Goal: Check status: Check status

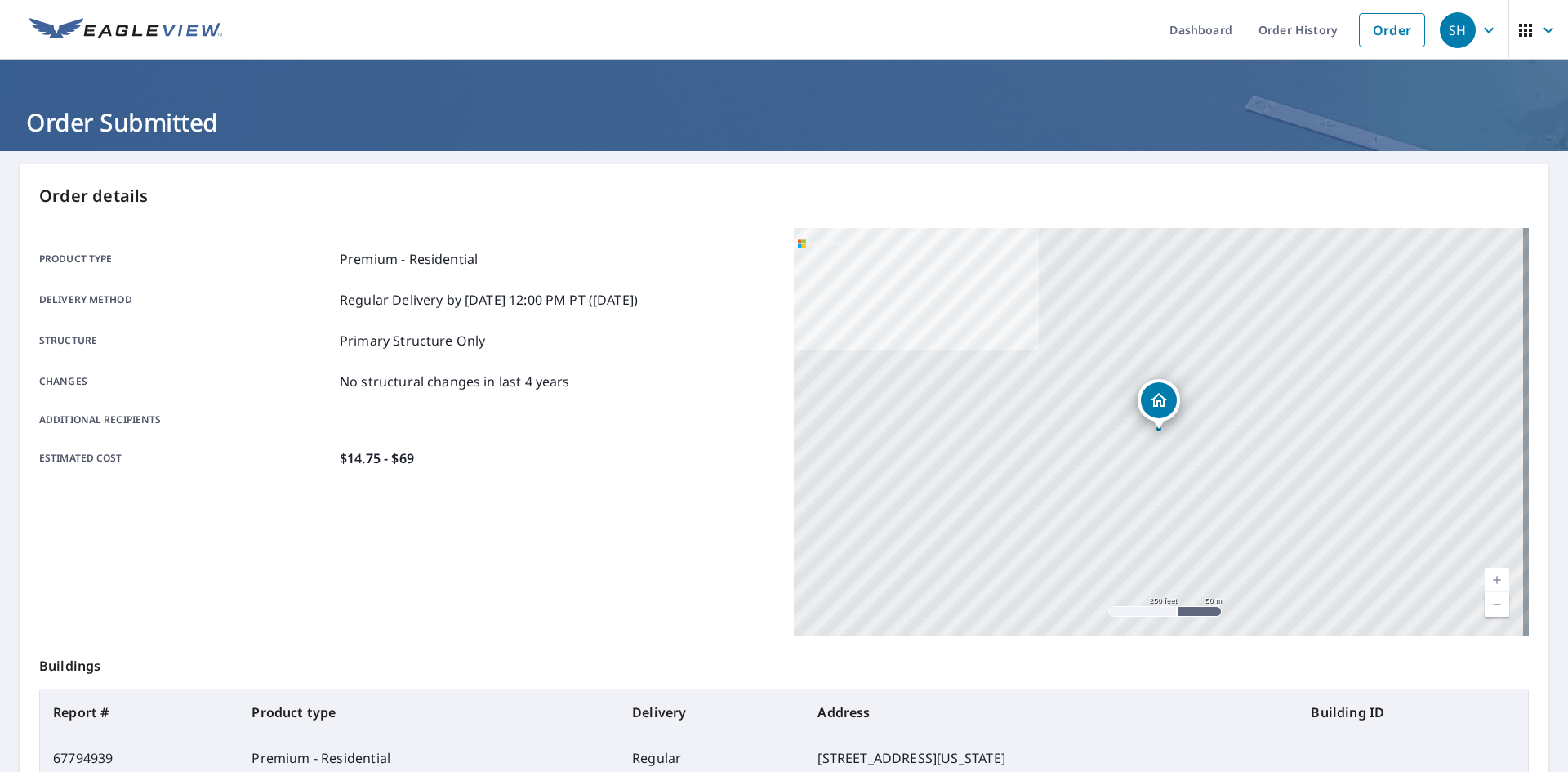
click at [1479, 30] on icon "button" at bounding box center [1488, 29] width 19 height 19
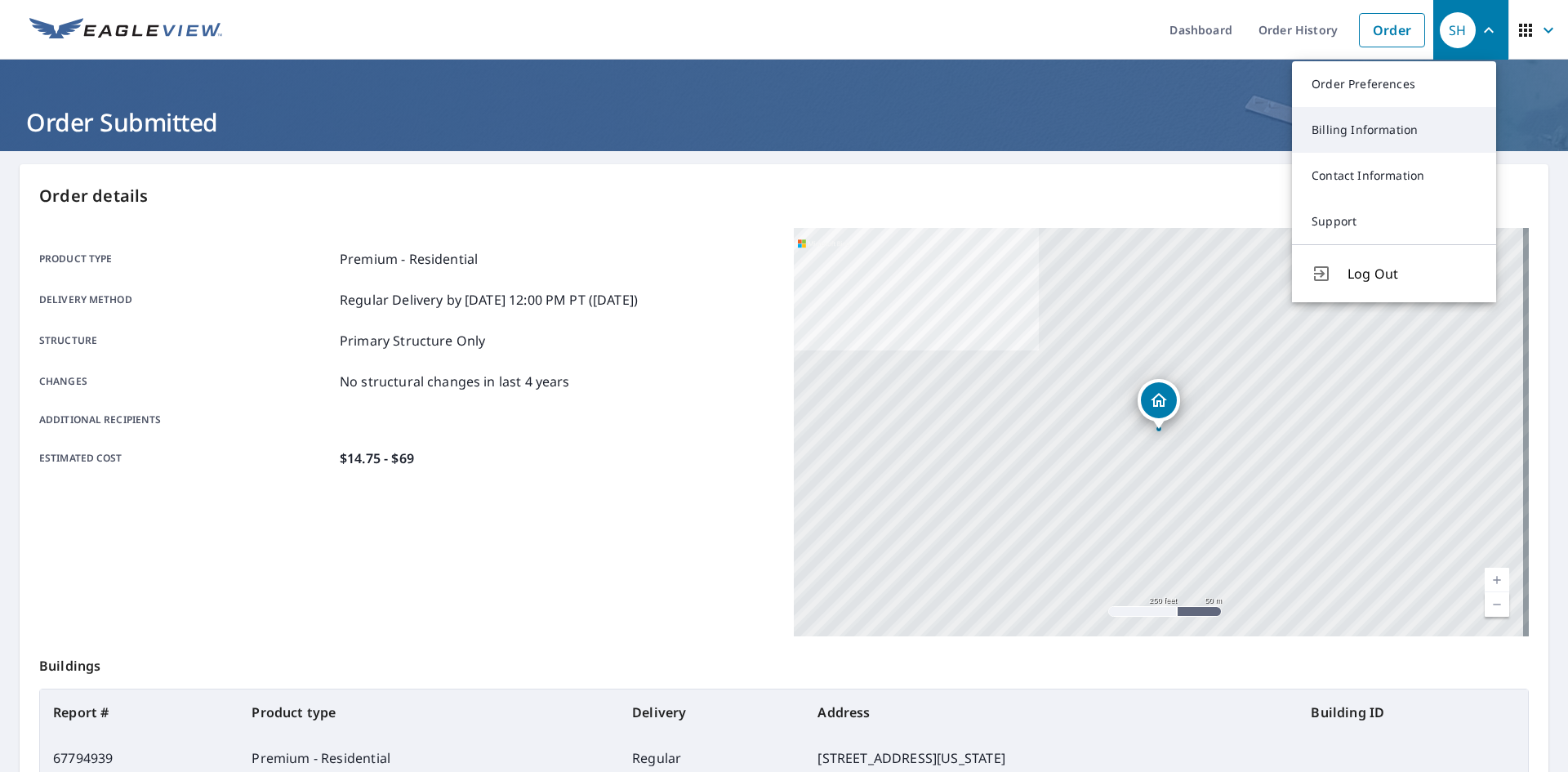
click at [1380, 121] on link "Billing Information" at bounding box center [1393, 130] width 204 height 46
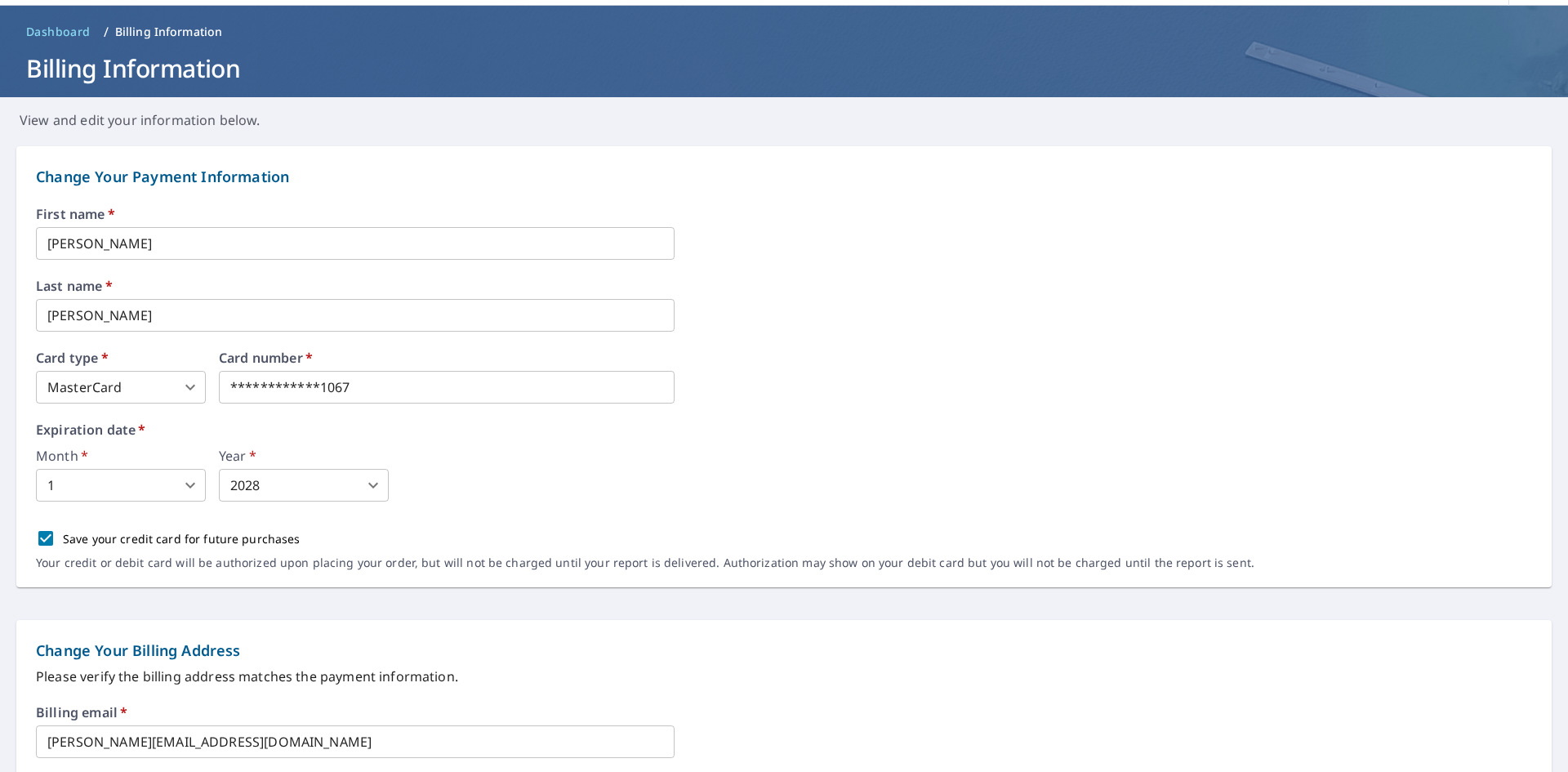
scroll to position [82, 0]
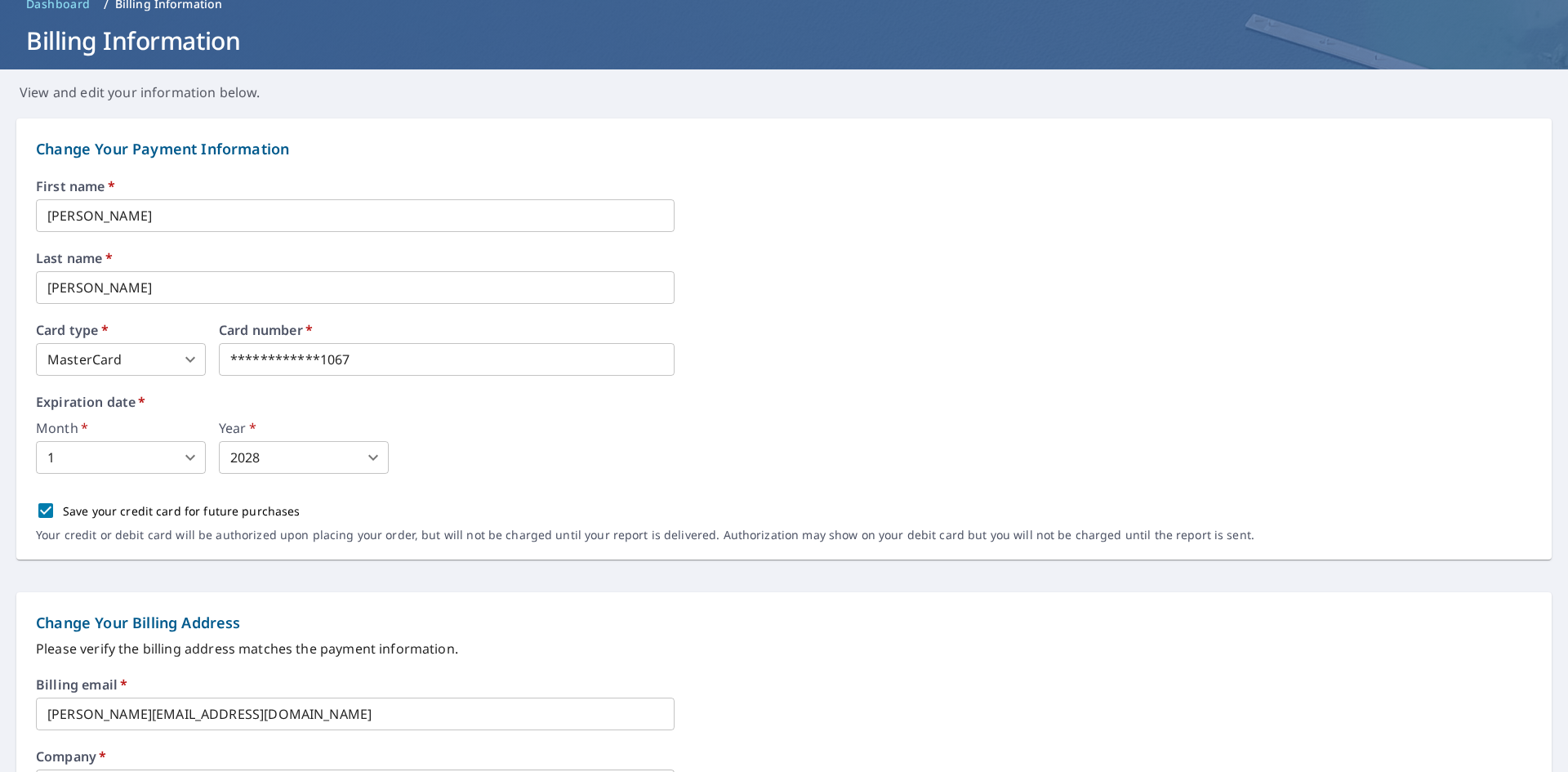
click at [692, 440] on div "Month   * 1 1 ​ Year   * 2028 2028 ​" at bounding box center [784, 447] width 1496 height 52
click at [643, 442] on div "Month   * 1 1 ​ Year   * 2028 2028 ​" at bounding box center [784, 447] width 1496 height 52
click at [851, 364] on div "**********" at bounding box center [784, 349] width 1496 height 52
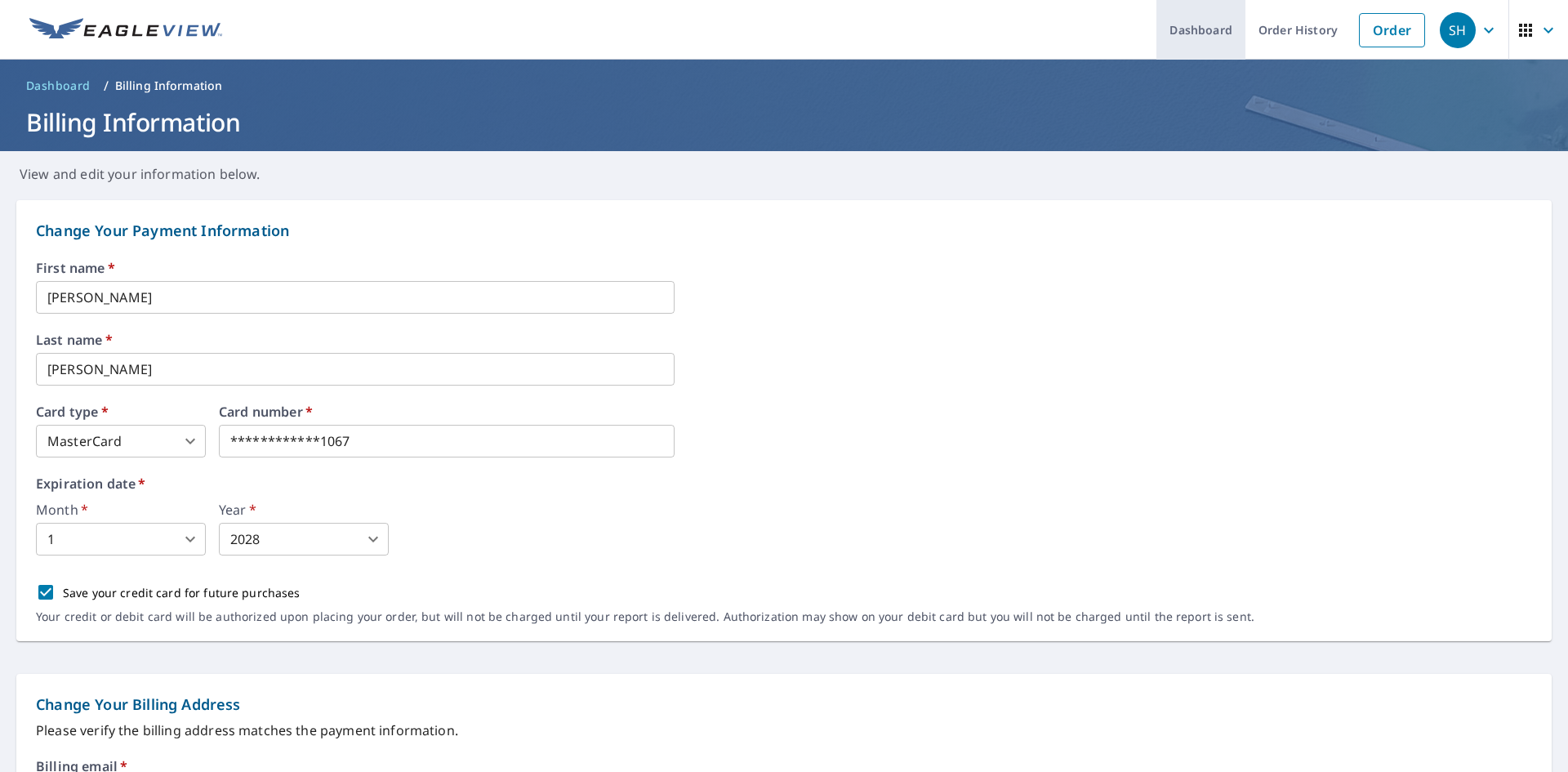
click at [1195, 37] on link "Dashboard" at bounding box center [1200, 29] width 89 height 60
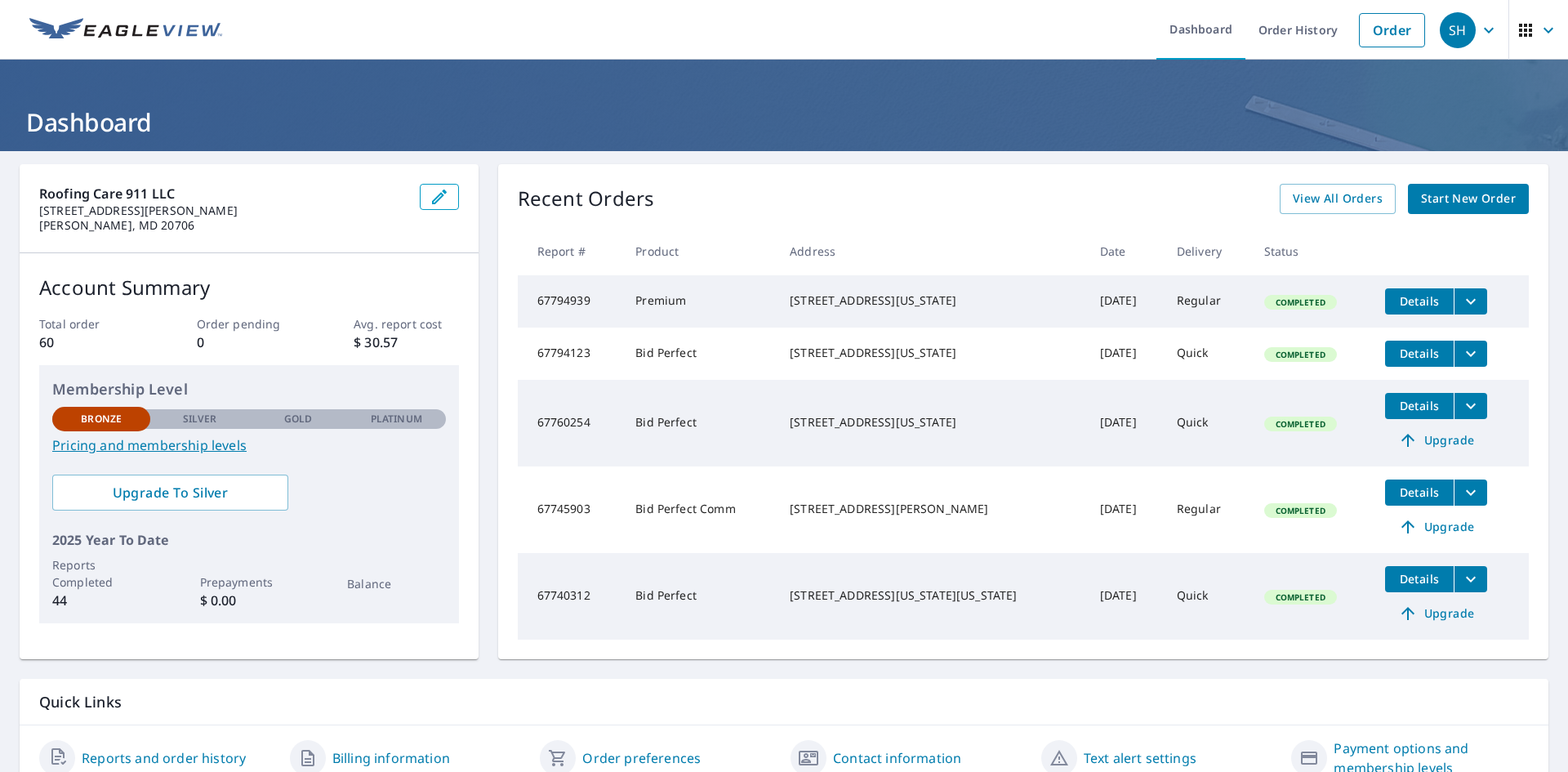
click at [699, 204] on div "Recent Orders View All Orders Start New Order" at bounding box center [1023, 199] width 1011 height 30
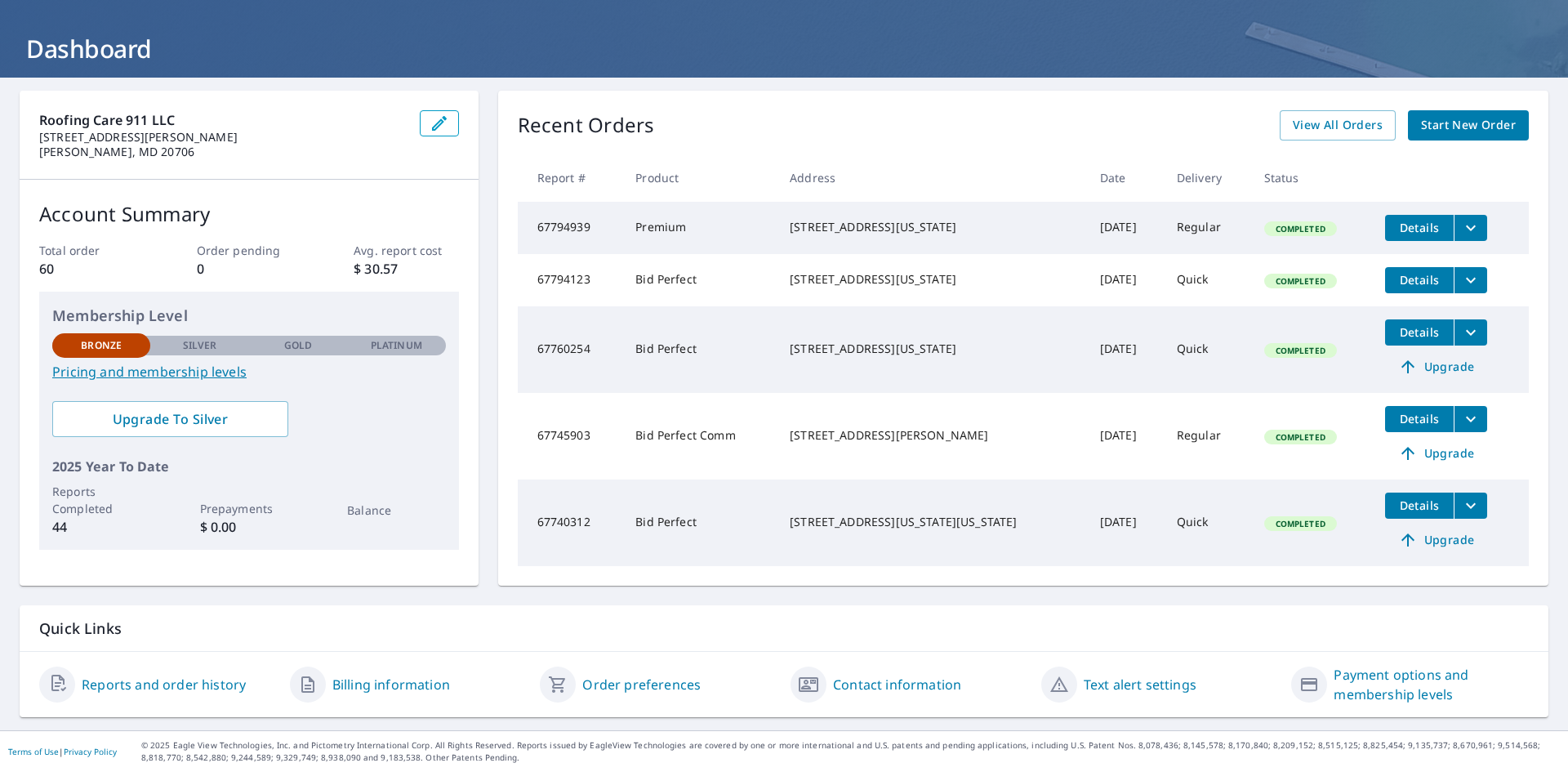
scroll to position [87, 0]
click at [1350, 115] on span "View All Orders" at bounding box center [1337, 125] width 90 height 20
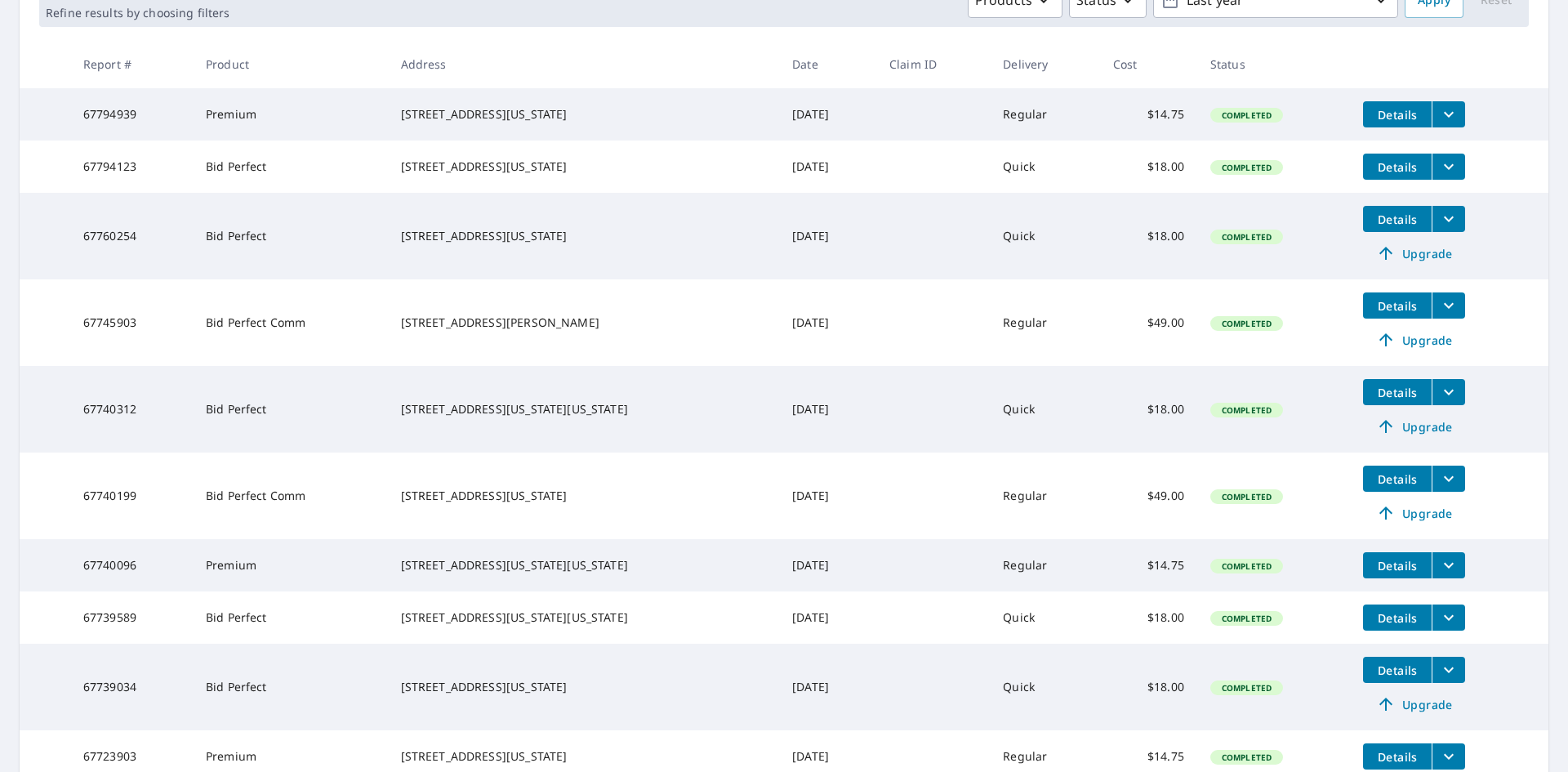
scroll to position [192, 0]
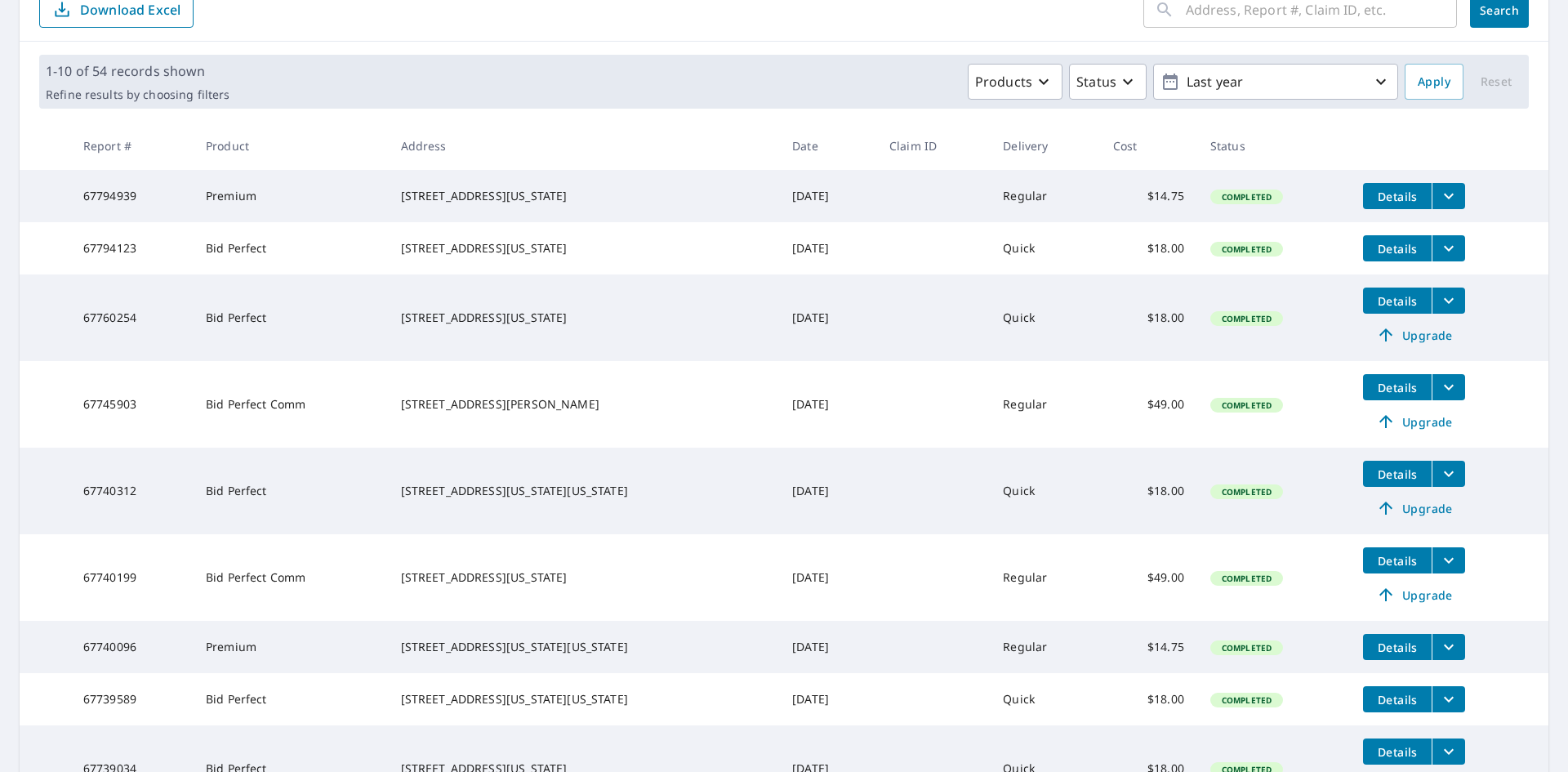
drag, startPoint x: 535, startPoint y: 427, endPoint x: 412, endPoint y: 405, distance: 125.0
click at [411, 404] on td "[STREET_ADDRESS][PERSON_NAME]" at bounding box center [584, 404] width 392 height 87
click at [550, 412] on div "[STREET_ADDRESS][PERSON_NAME]" at bounding box center [584, 405] width 366 height 16
drag, startPoint x: 550, startPoint y: 422, endPoint x: 414, endPoint y: 397, distance: 138.3
click at [414, 397] on td "[STREET_ADDRESS][PERSON_NAME]" at bounding box center [584, 404] width 392 height 87
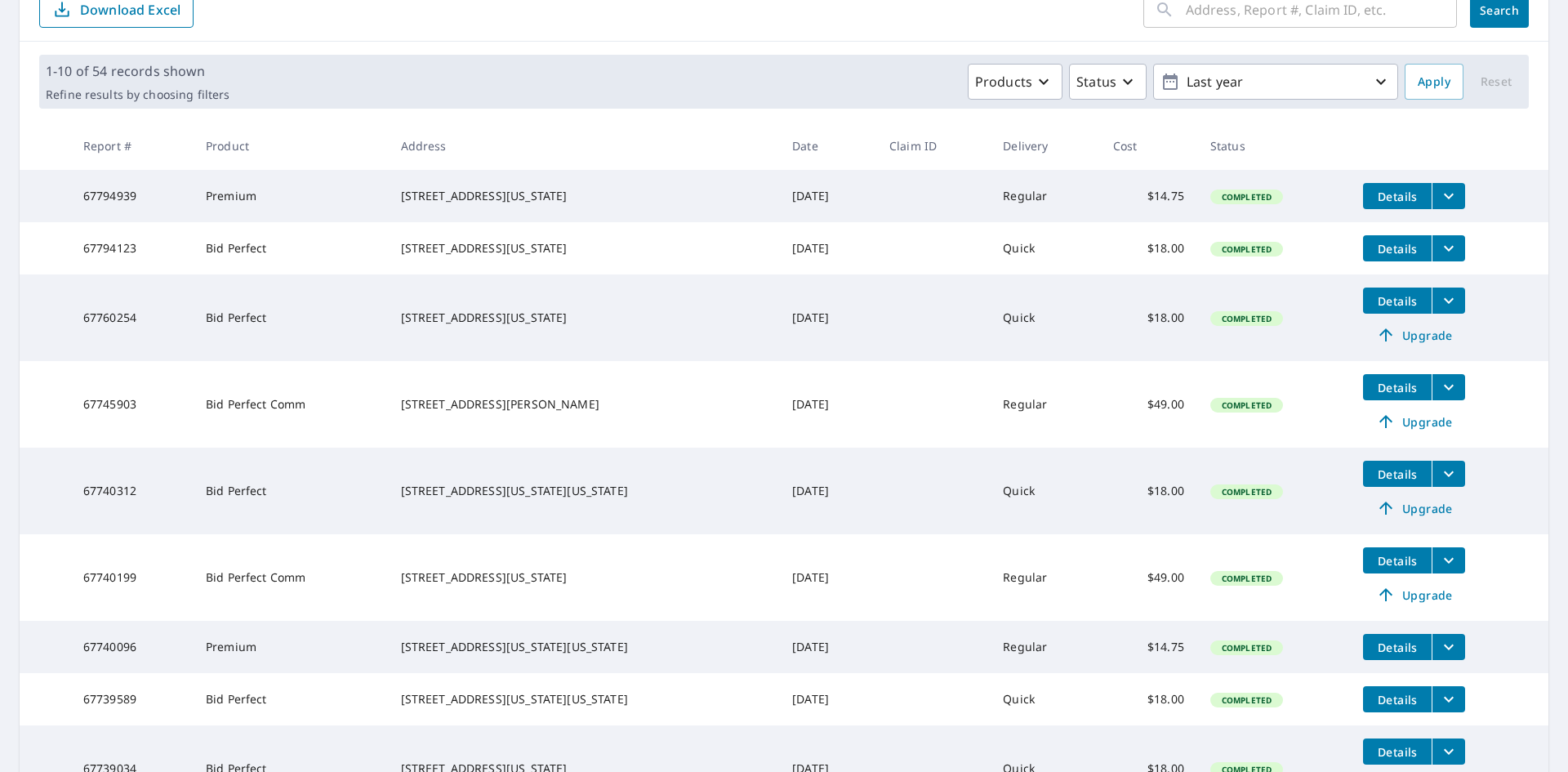
click at [541, 412] on div "[STREET_ADDRESS][PERSON_NAME]" at bounding box center [584, 405] width 366 height 16
click at [615, 412] on div "[STREET_ADDRESS][PERSON_NAME]" at bounding box center [584, 405] width 366 height 16
click at [665, 444] on td "[STREET_ADDRESS][PERSON_NAME]" at bounding box center [584, 404] width 392 height 87
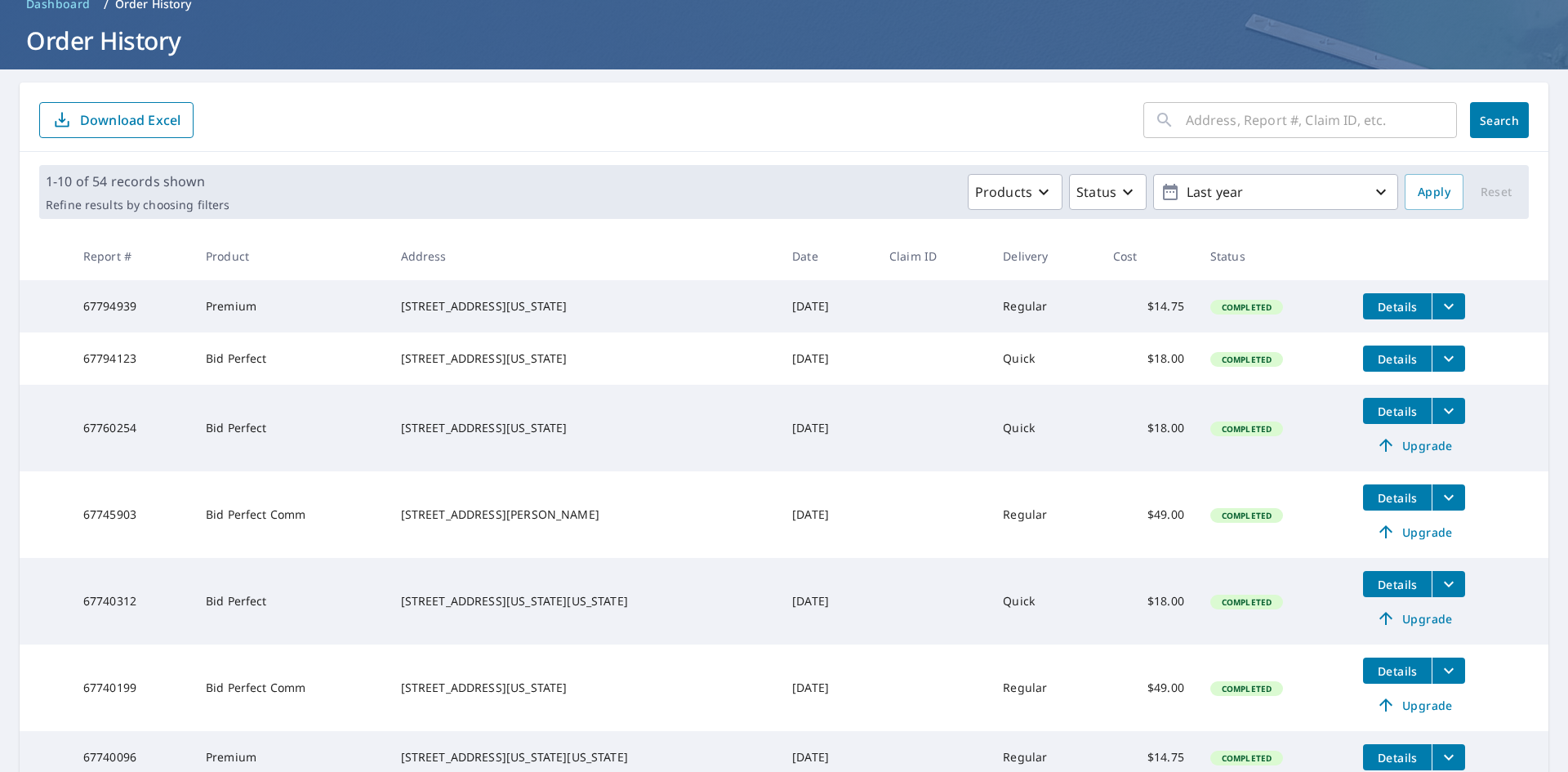
scroll to position [110, 0]
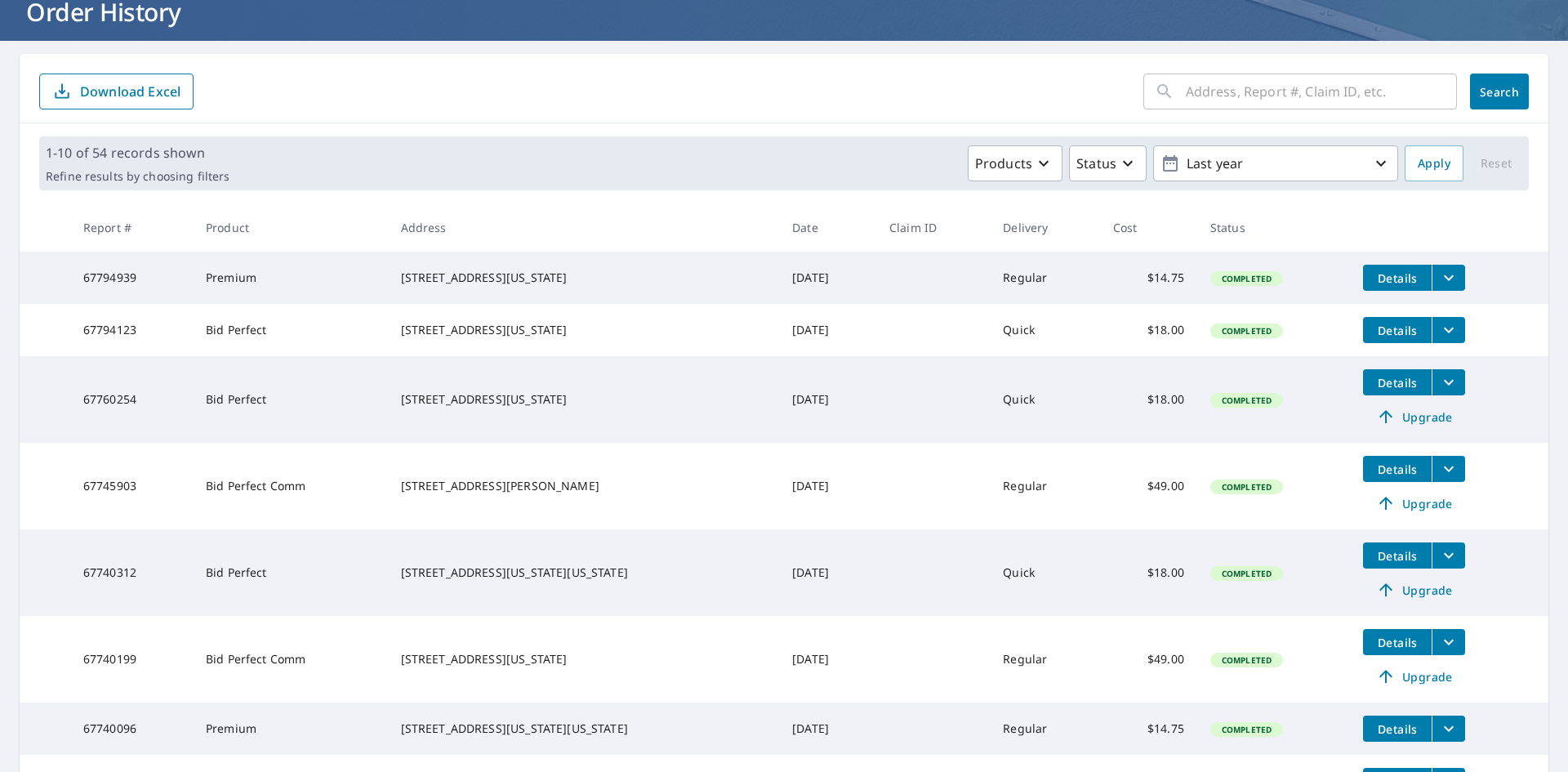
click at [671, 502] on td "[STREET_ADDRESS][PERSON_NAME]" at bounding box center [584, 485] width 392 height 87
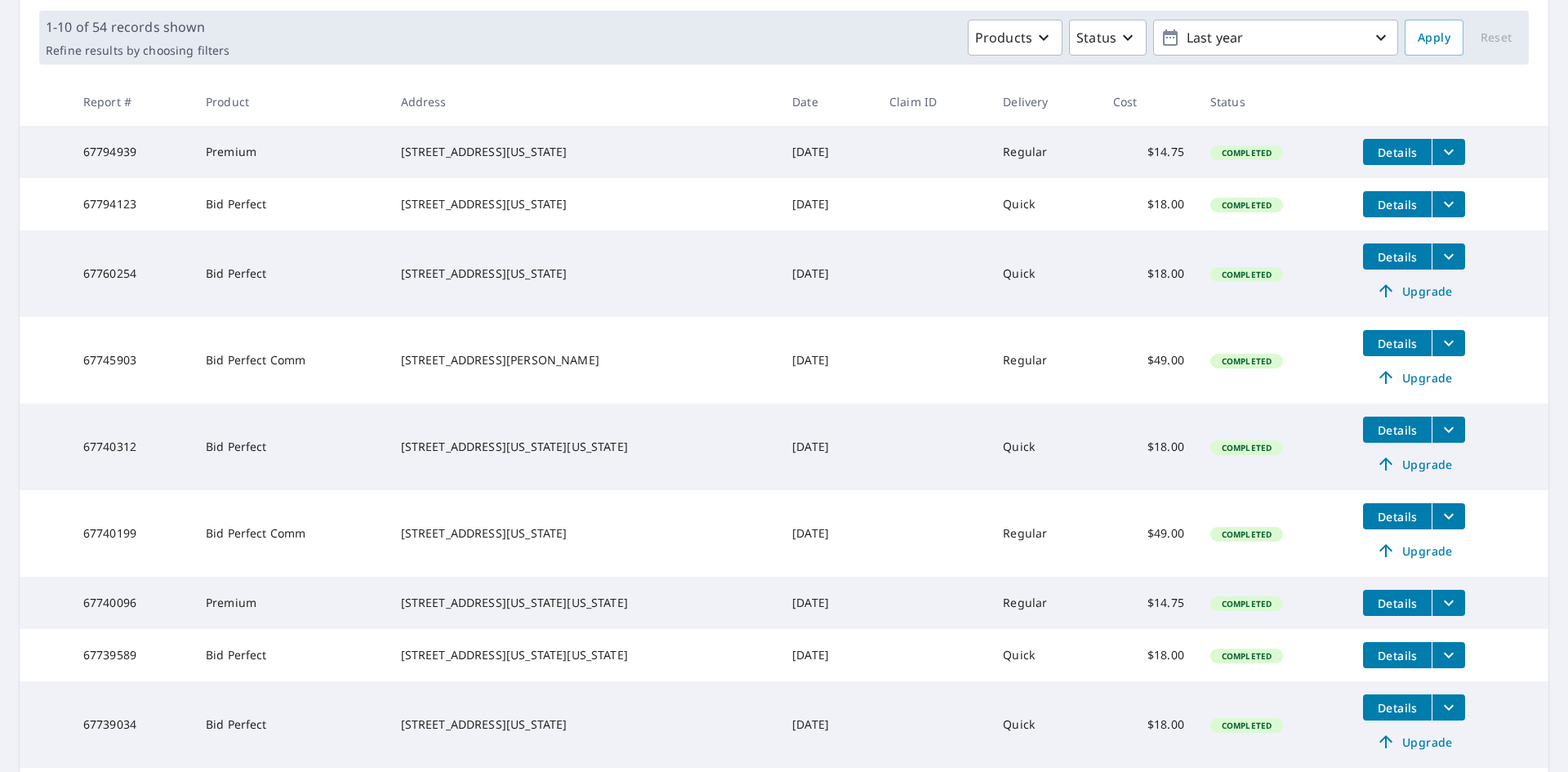
scroll to position [274, 0]
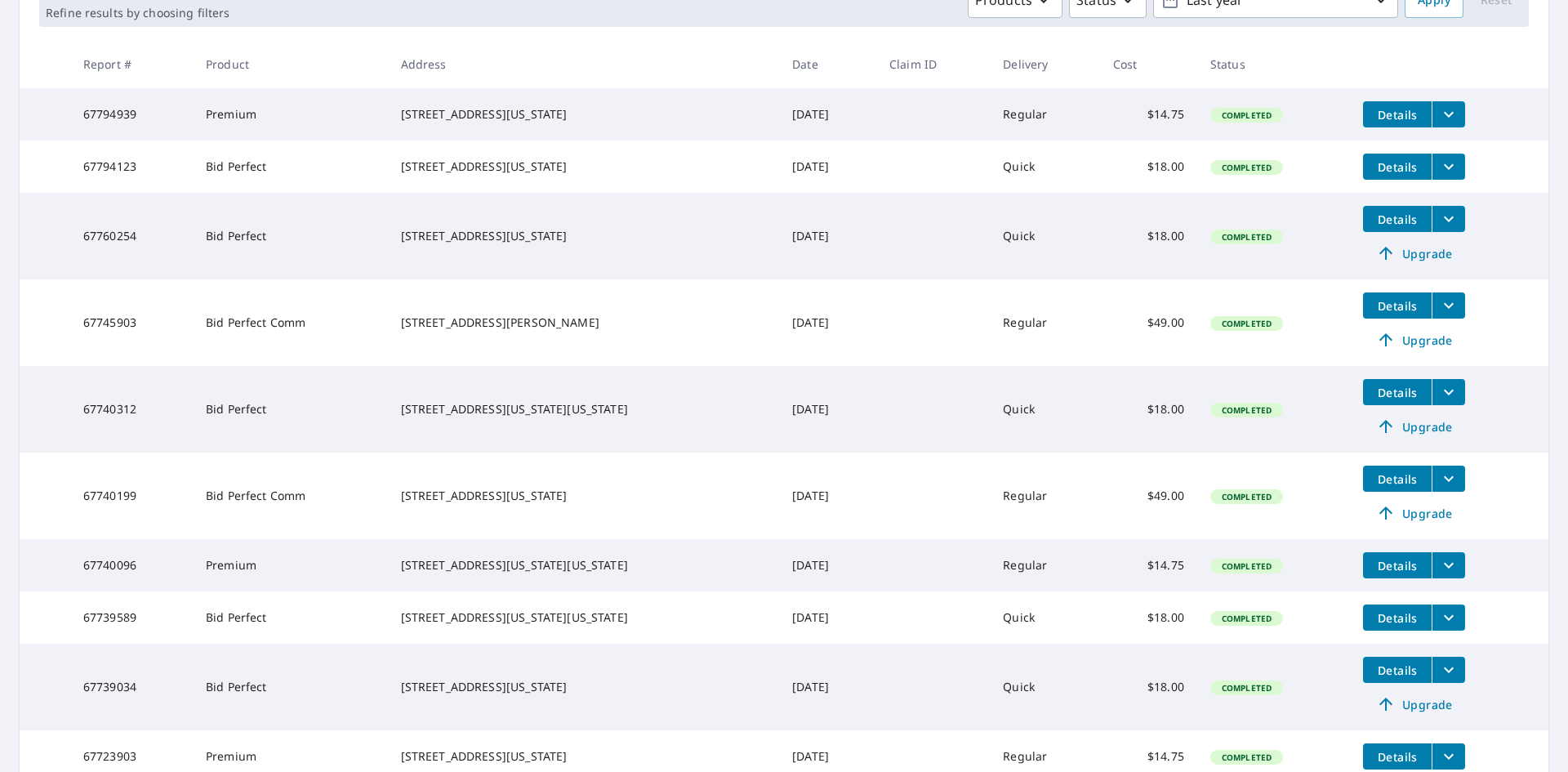
drag, startPoint x: 546, startPoint y: 518, endPoint x: 385, endPoint y: 499, distance: 162.1
click at [385, 499] on tr "67740199 Bid Perfect Comm [STREET_ADDRESS][US_STATE] [DATE] Regular $49.00 Comp…" at bounding box center [784, 495] width 1529 height 87
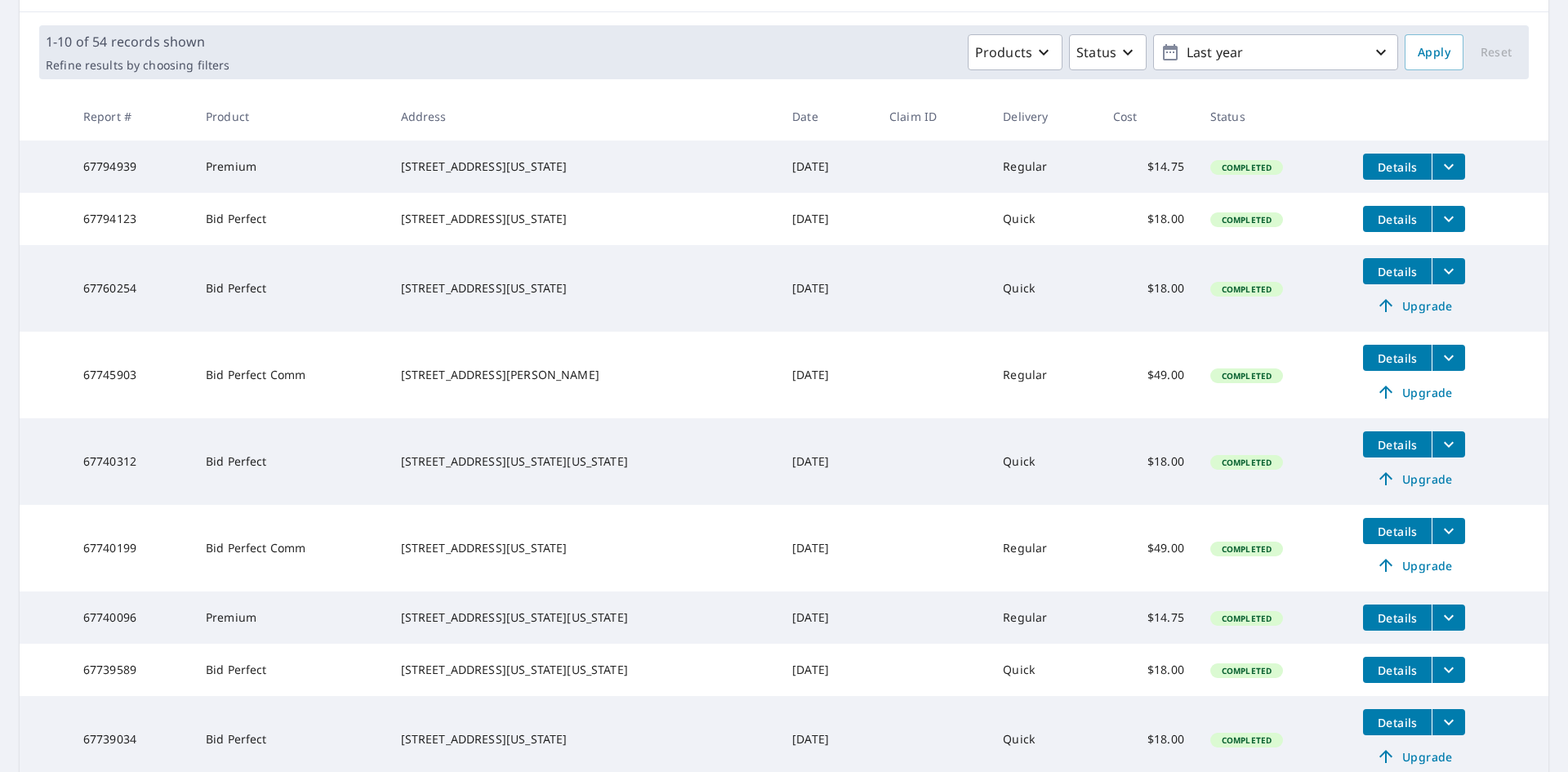
scroll to position [192, 0]
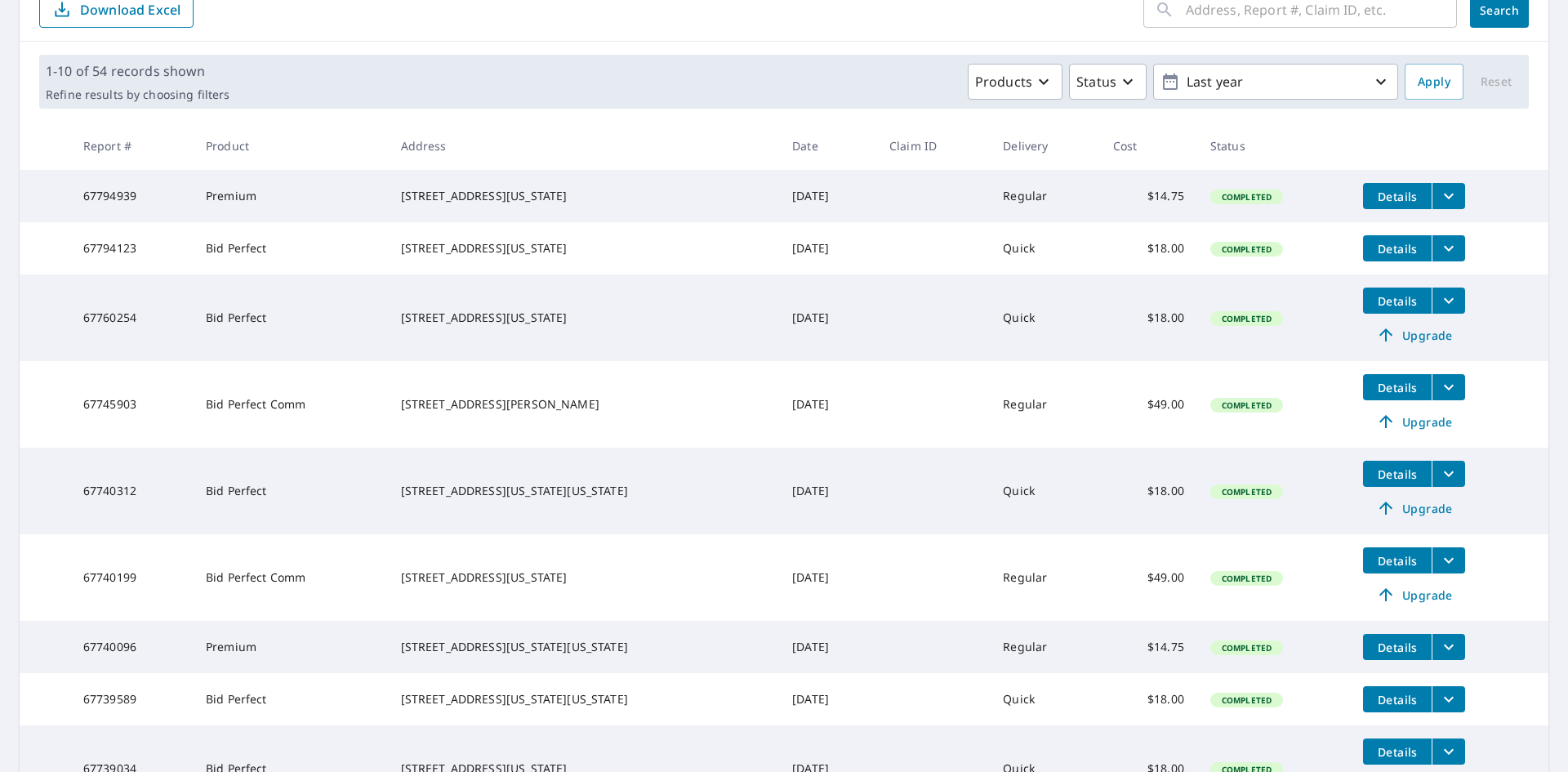
copy tr "[STREET_ADDRESS][US_STATE]"
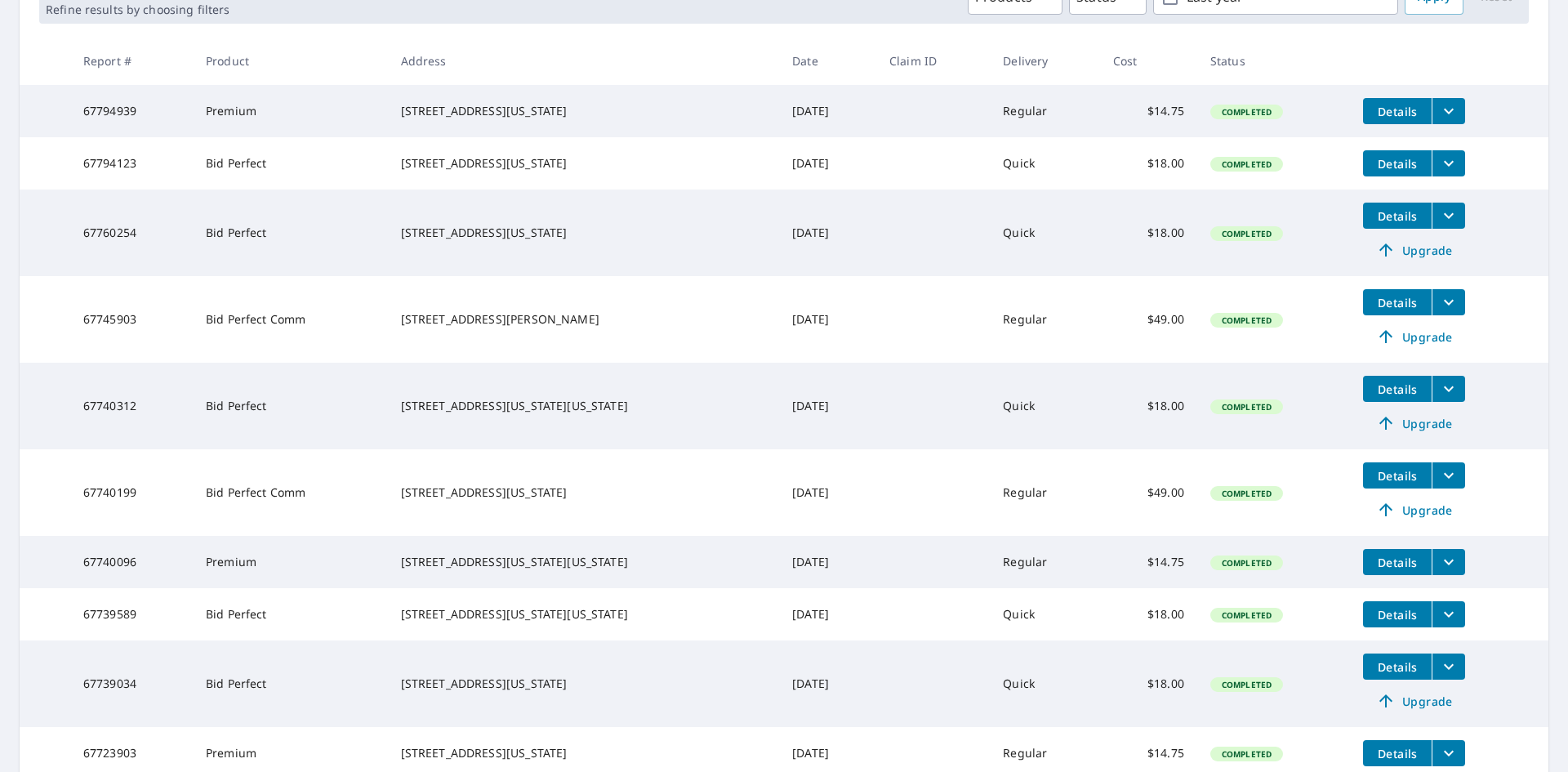
scroll to position [274, 0]
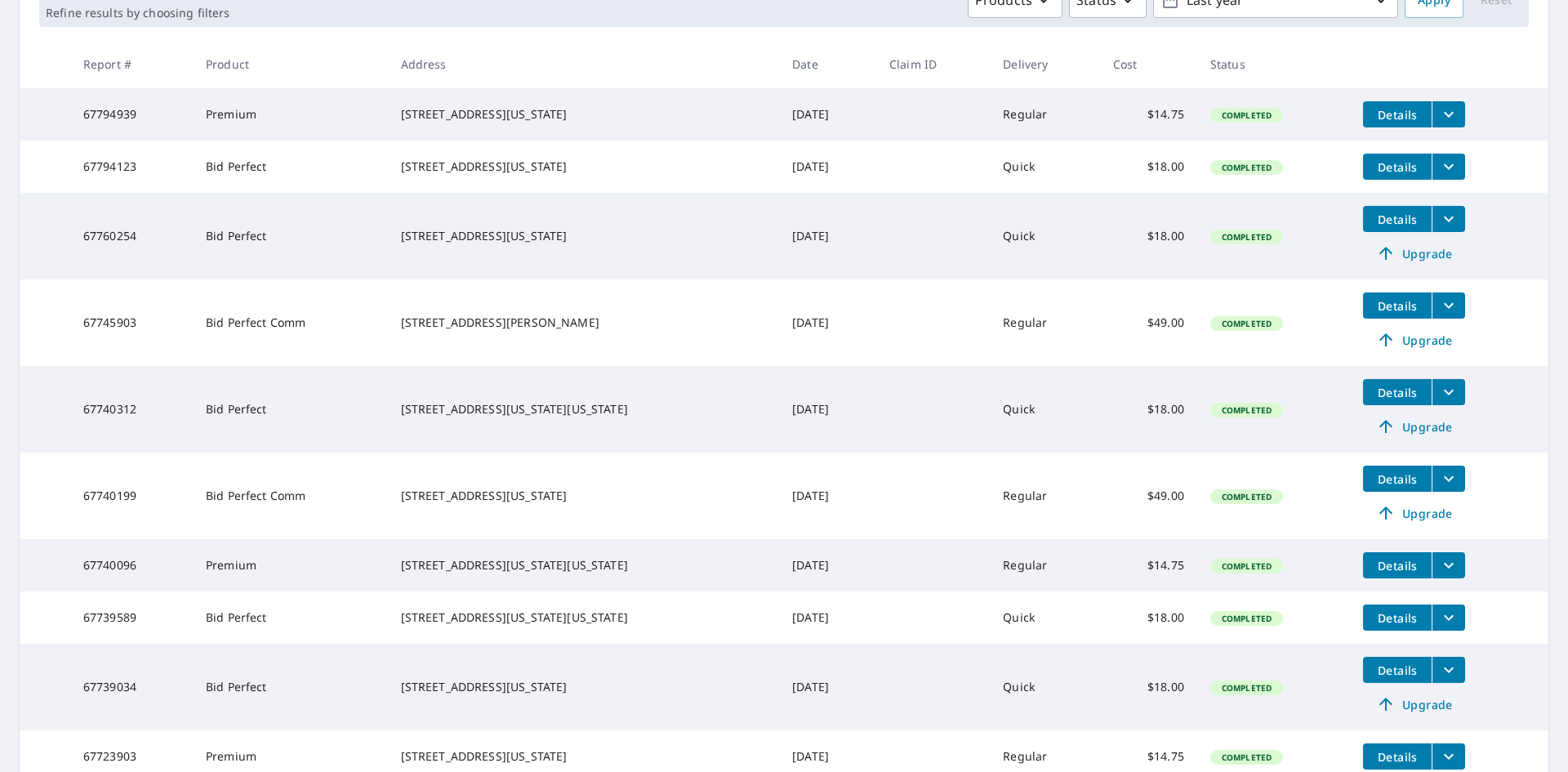
click at [779, 349] on td "[DATE]" at bounding box center [827, 322] width 97 height 87
drag, startPoint x: 538, startPoint y: 343, endPoint x: 411, endPoint y: 328, distance: 127.9
click at [411, 328] on td "[STREET_ADDRESS][PERSON_NAME]" at bounding box center [584, 322] width 392 height 87
copy div "[STREET_ADDRESS][PERSON_NAME]"
click at [550, 331] on div "[STREET_ADDRESS][PERSON_NAME]" at bounding box center [584, 322] width 366 height 16
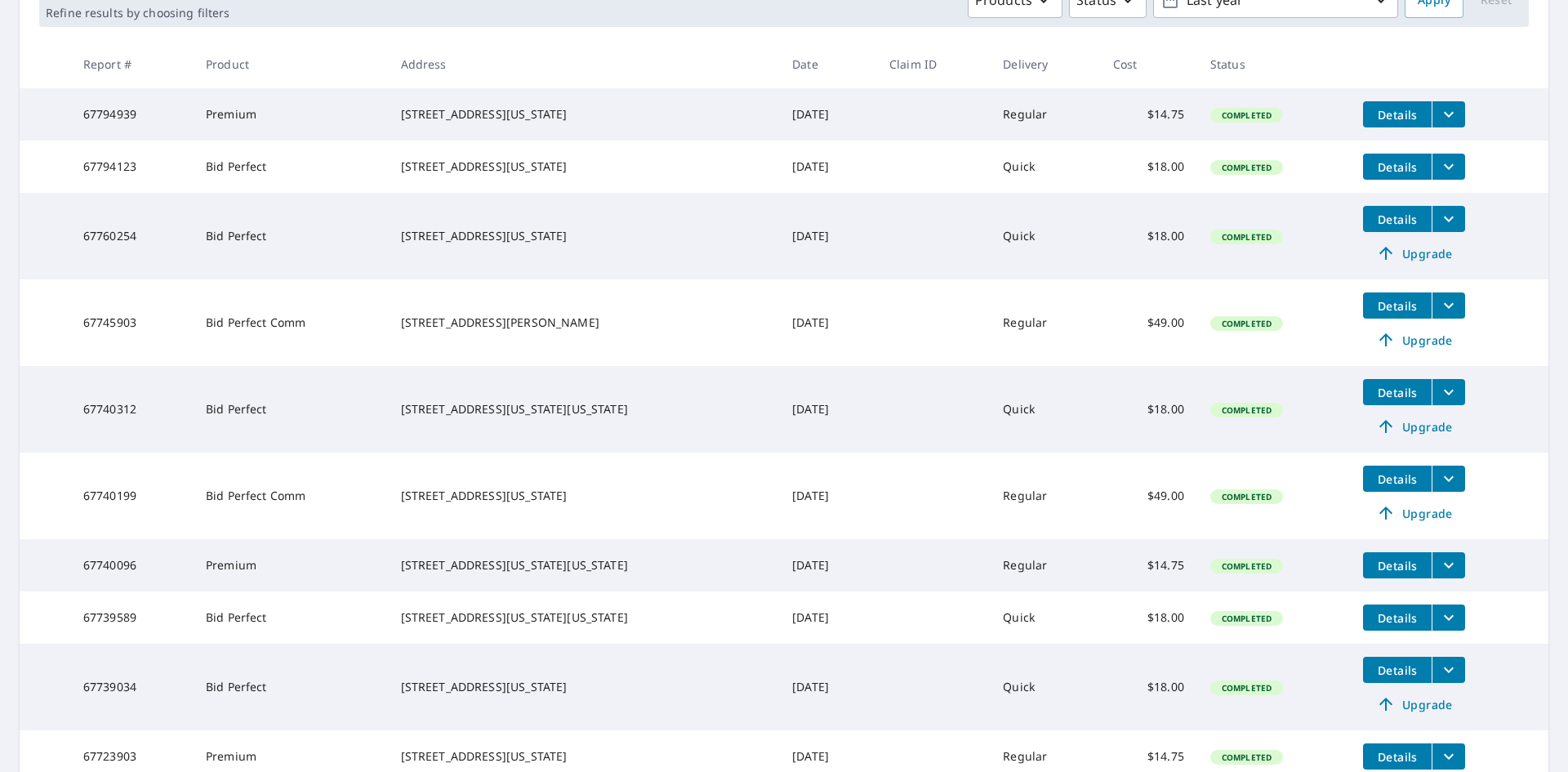
drag, startPoint x: 552, startPoint y: 515, endPoint x: 412, endPoint y: 503, distance: 140.5
click at [412, 503] on td "[STREET_ADDRESS][US_STATE]" at bounding box center [584, 495] width 392 height 87
copy div "[STREET_ADDRESS][US_STATE]"
click at [562, 504] on div "[STREET_ADDRESS][US_STATE]" at bounding box center [584, 496] width 366 height 16
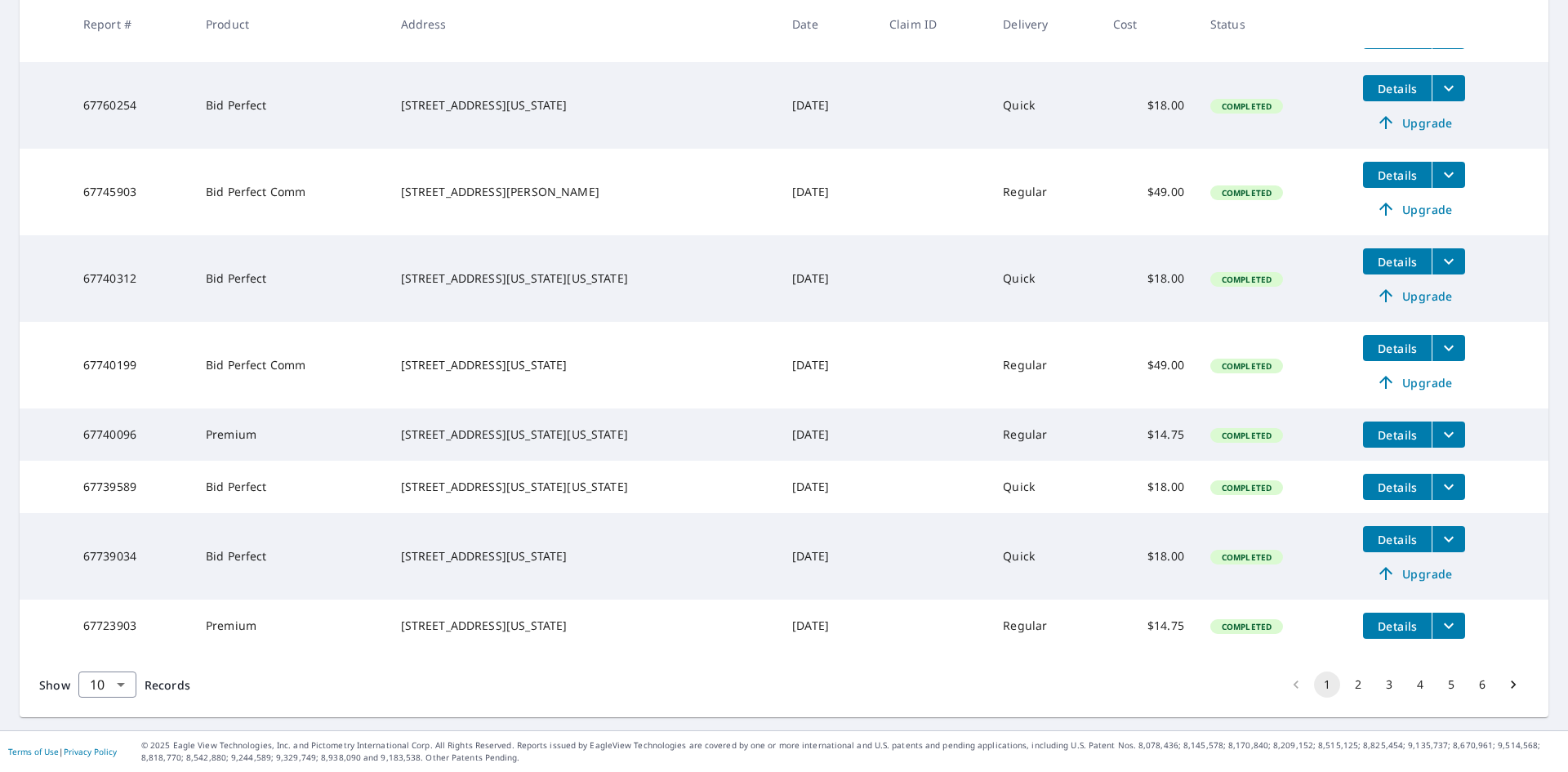
scroll to position [437, 0]
click at [779, 414] on td "[DATE]" at bounding box center [827, 434] width 97 height 52
click at [779, 419] on td "[DATE]" at bounding box center [827, 434] width 97 height 52
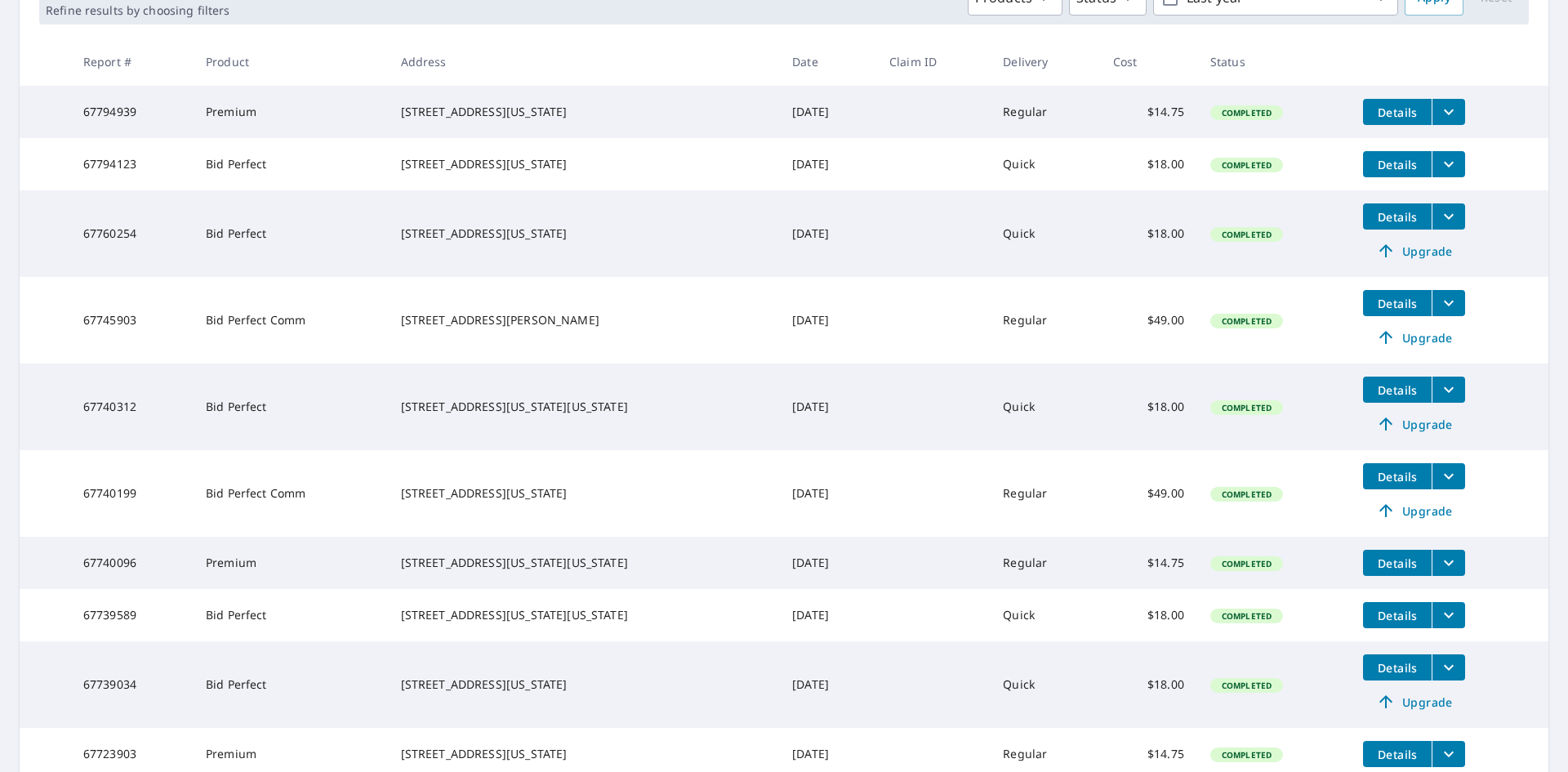
scroll to position [274, 0]
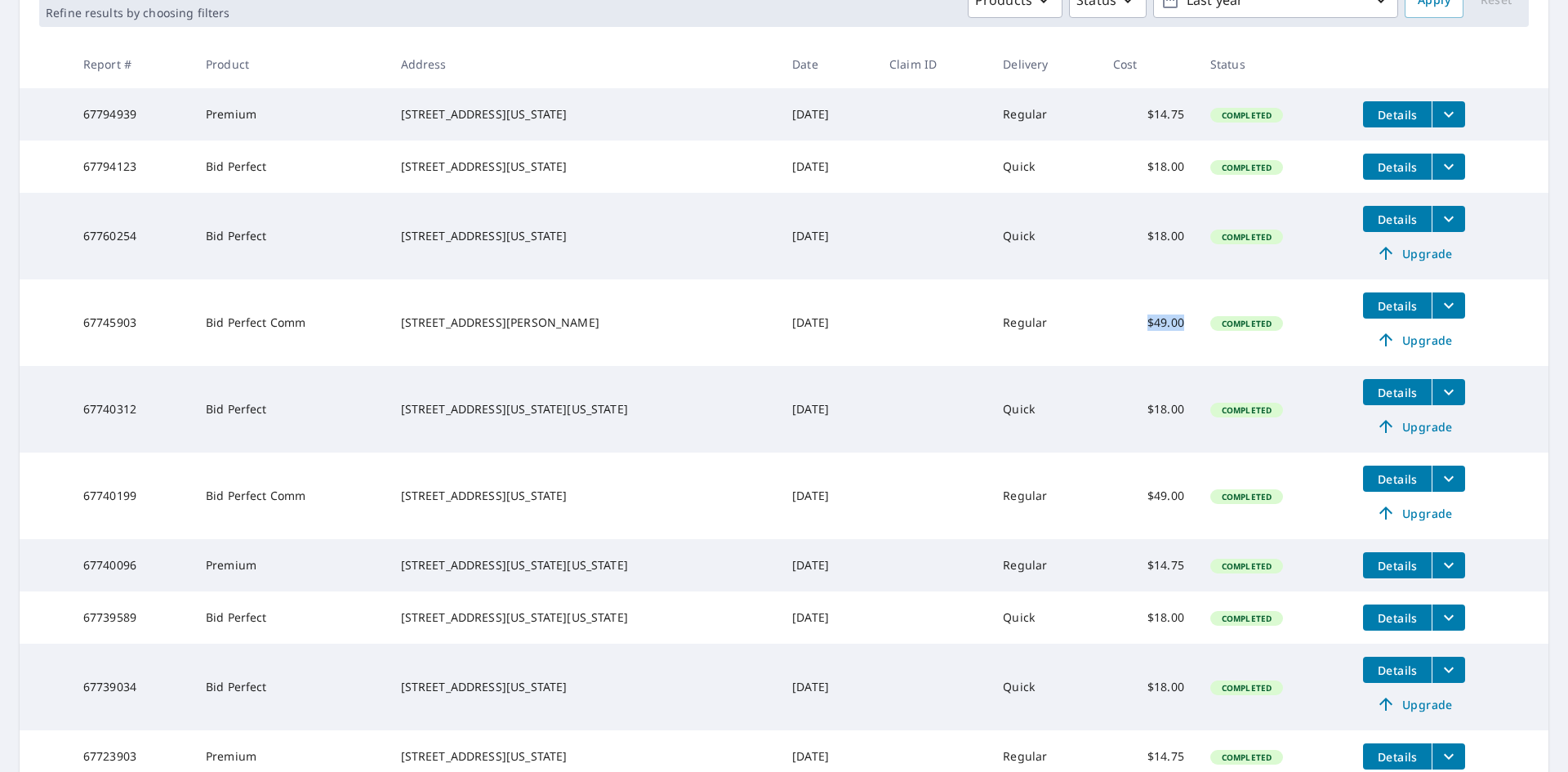
drag, startPoint x: 1090, startPoint y: 330, endPoint x: 1158, endPoint y: 318, distance: 69.1
click at [1158, 318] on td "$49.00" at bounding box center [1149, 322] width 97 height 87
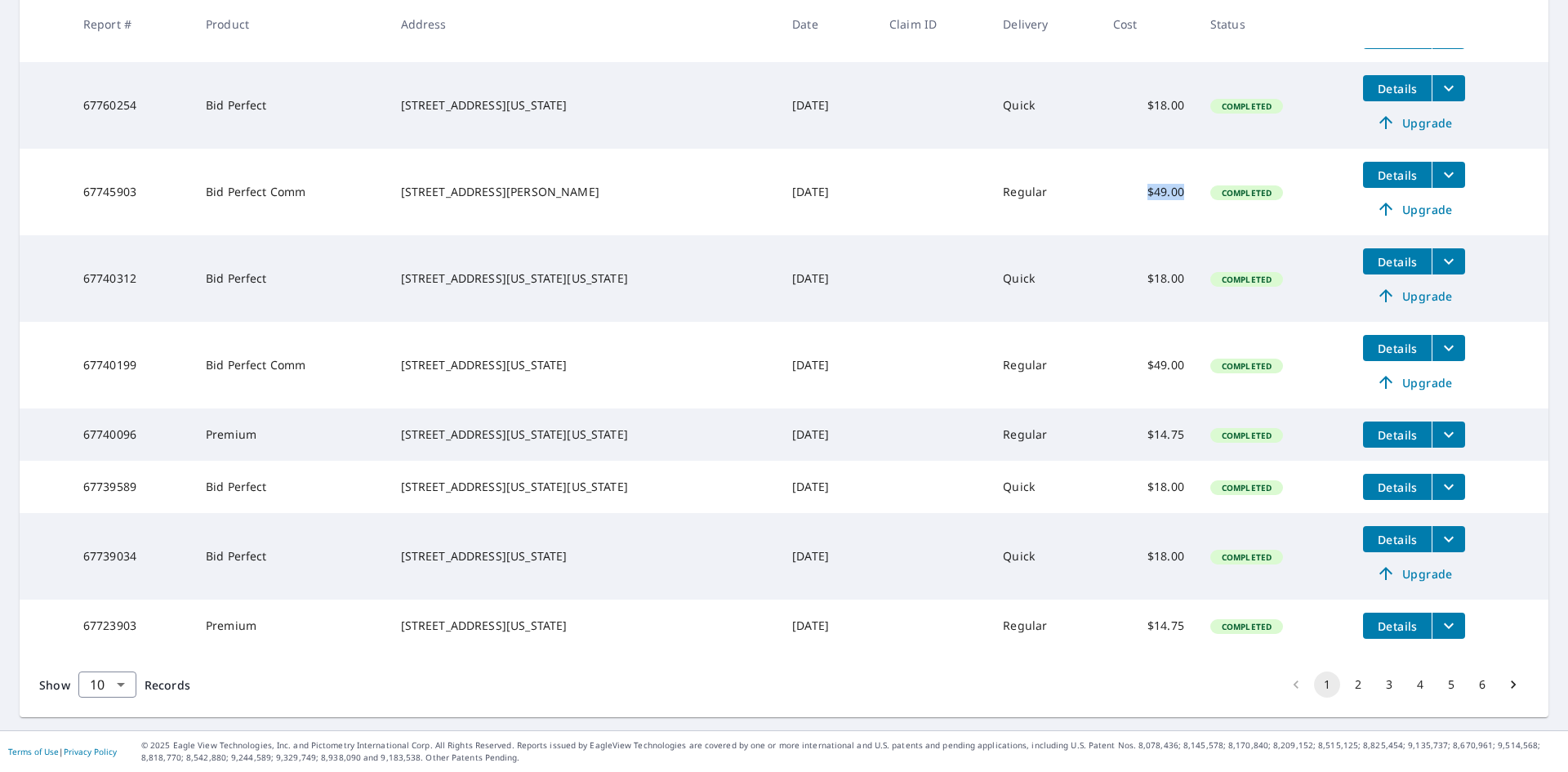
scroll to position [437, 0]
drag, startPoint x: 1141, startPoint y: 337, endPoint x: 1163, endPoint y: 334, distance: 22.2
click at [1163, 334] on td "$49.00" at bounding box center [1149, 364] width 97 height 87
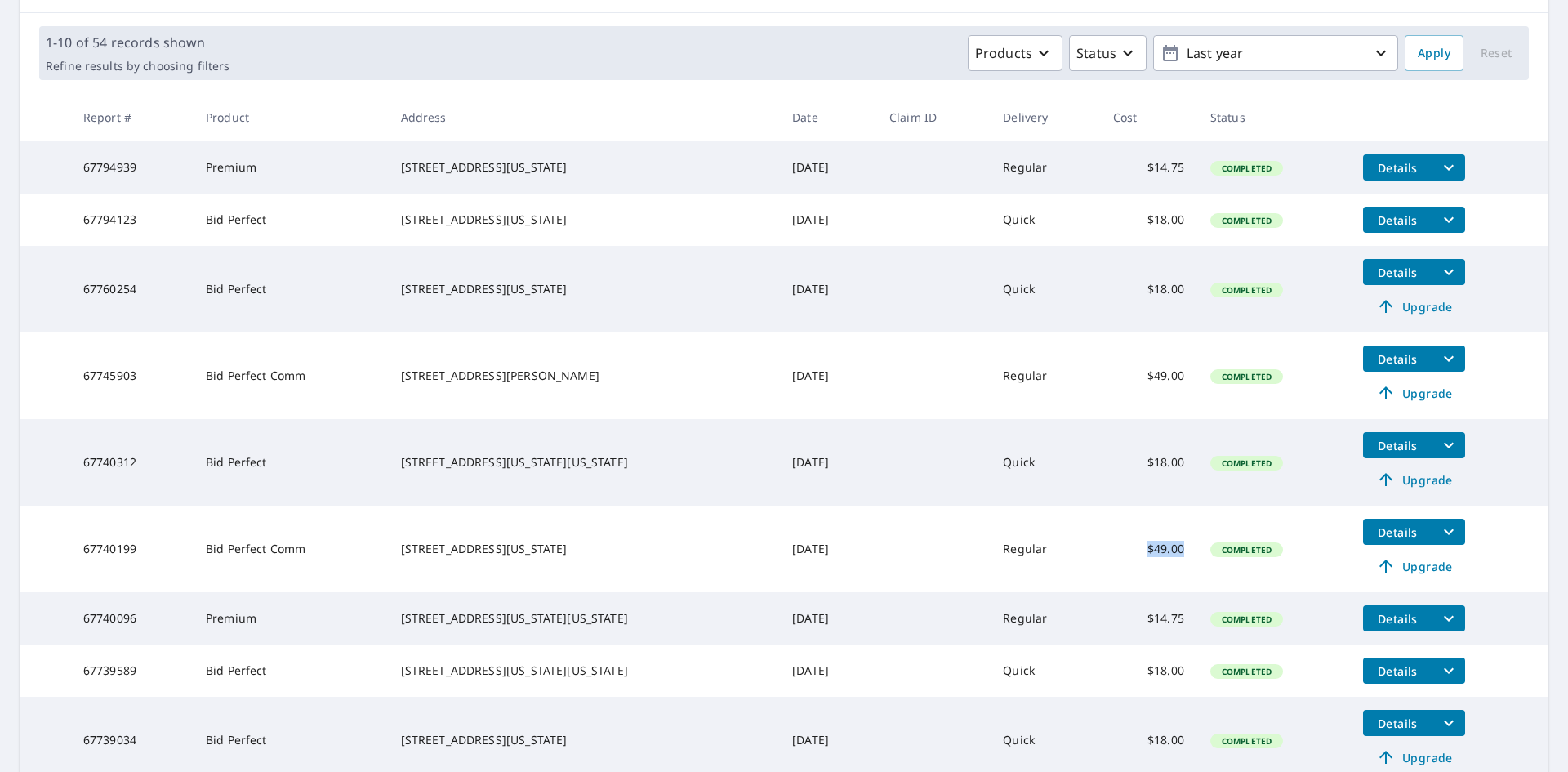
scroll to position [192, 0]
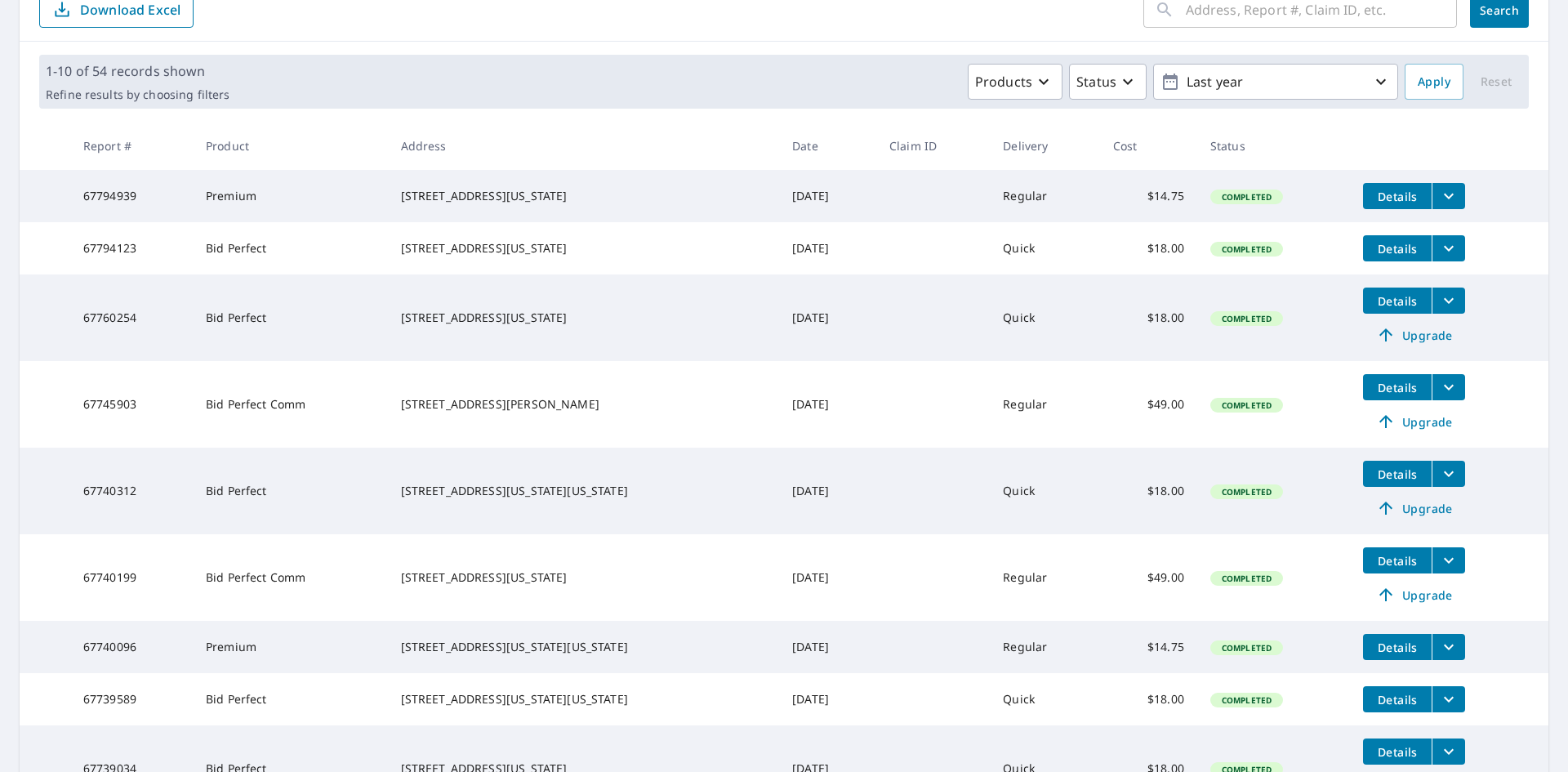
click at [557, 412] on div "[STREET_ADDRESS][PERSON_NAME]" at bounding box center [584, 405] width 366 height 16
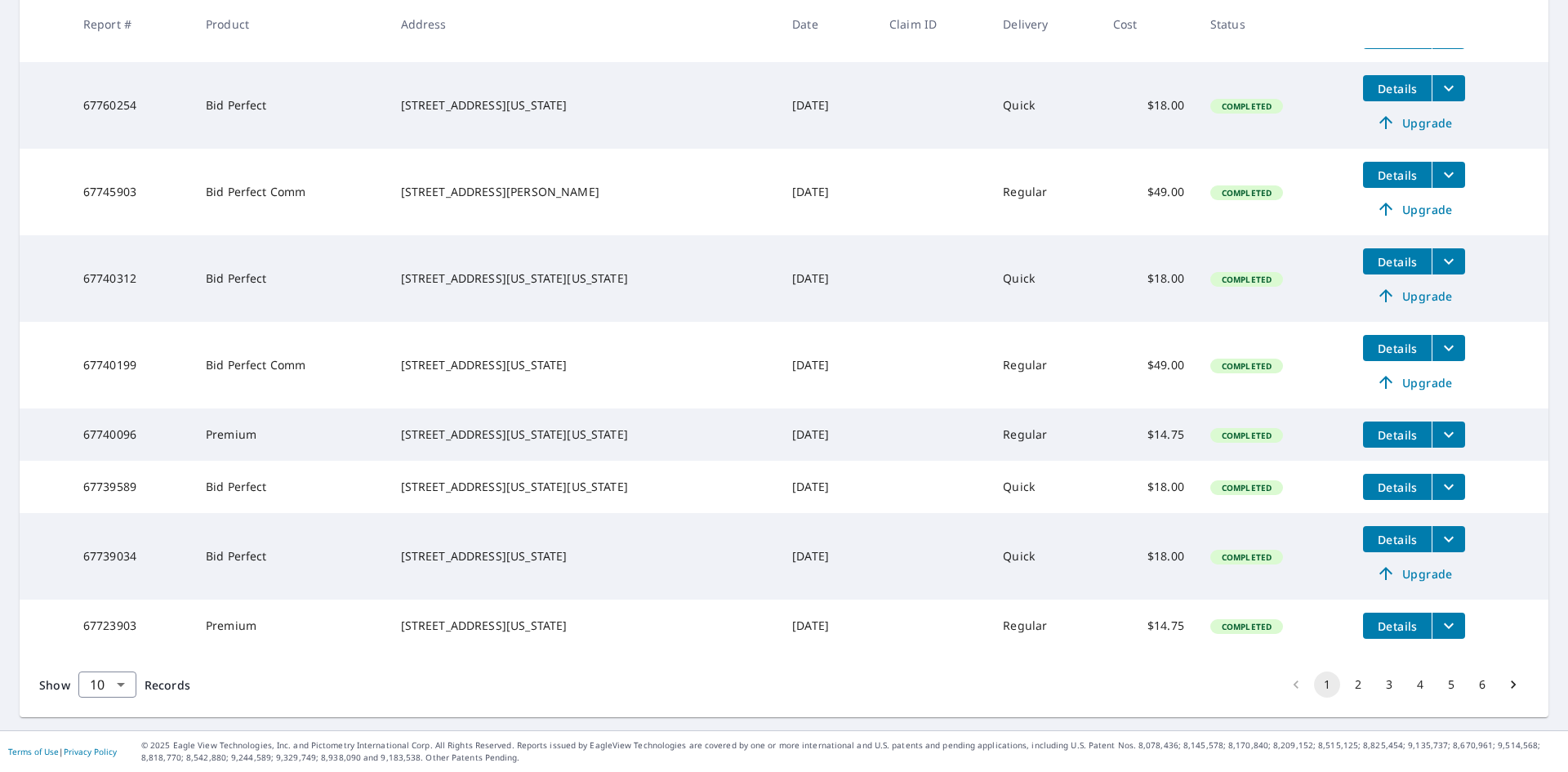
scroll to position [437, 0]
